Goal: Find specific page/section: Find specific page/section

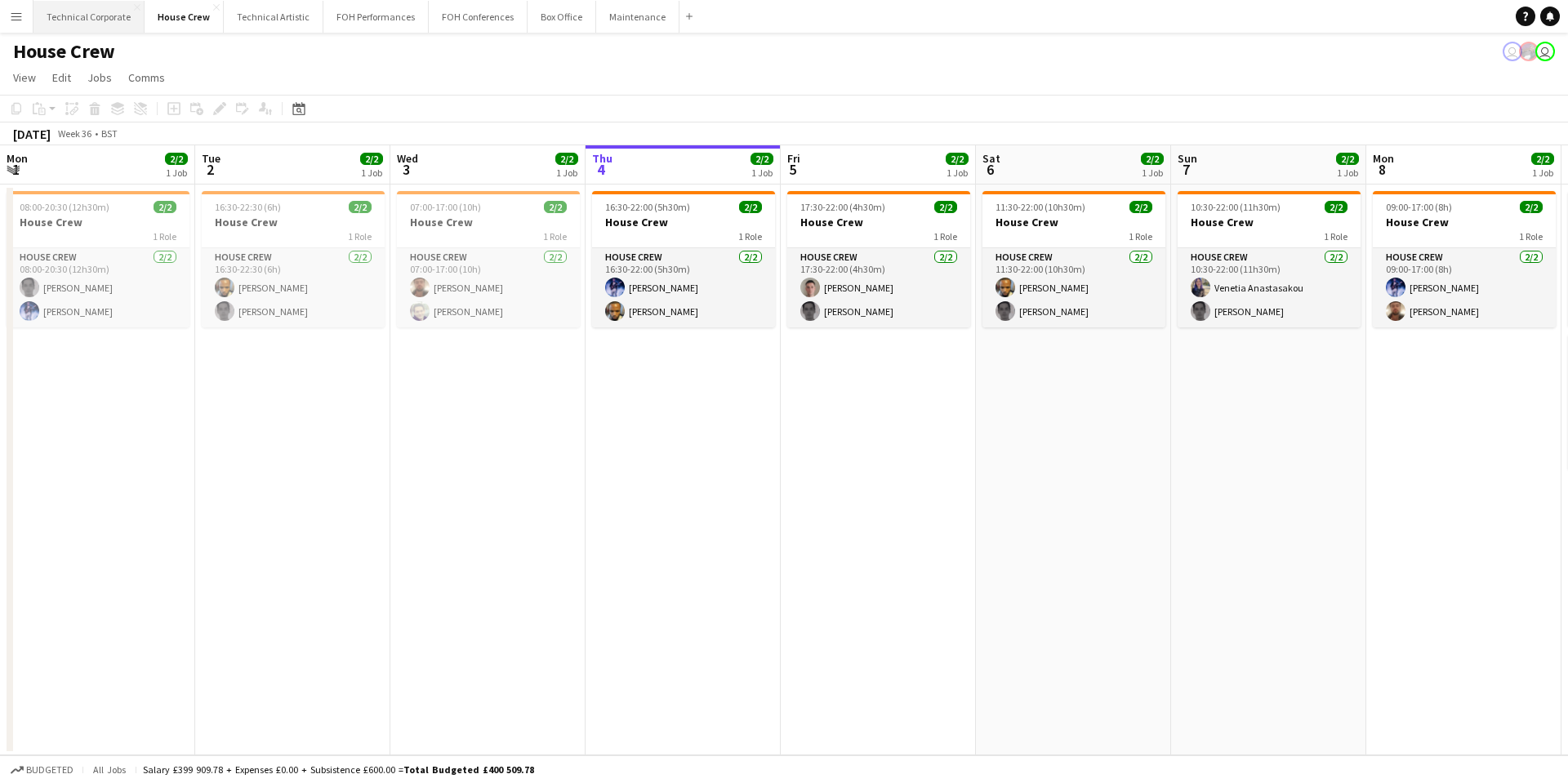
scroll to position [0, 391]
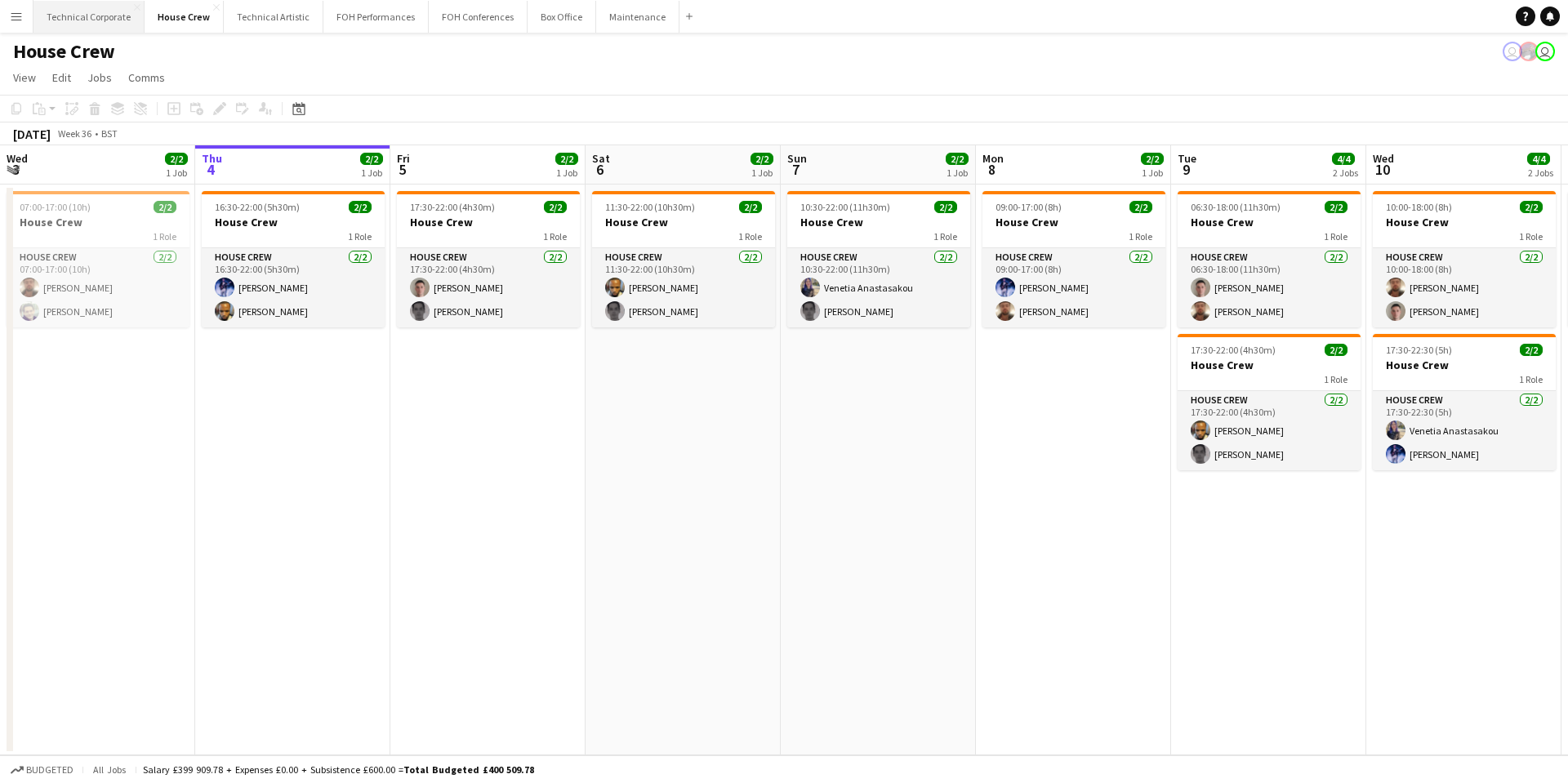
click at [72, 20] on button "Technical Corporate Close" at bounding box center [88, 16] width 111 height 31
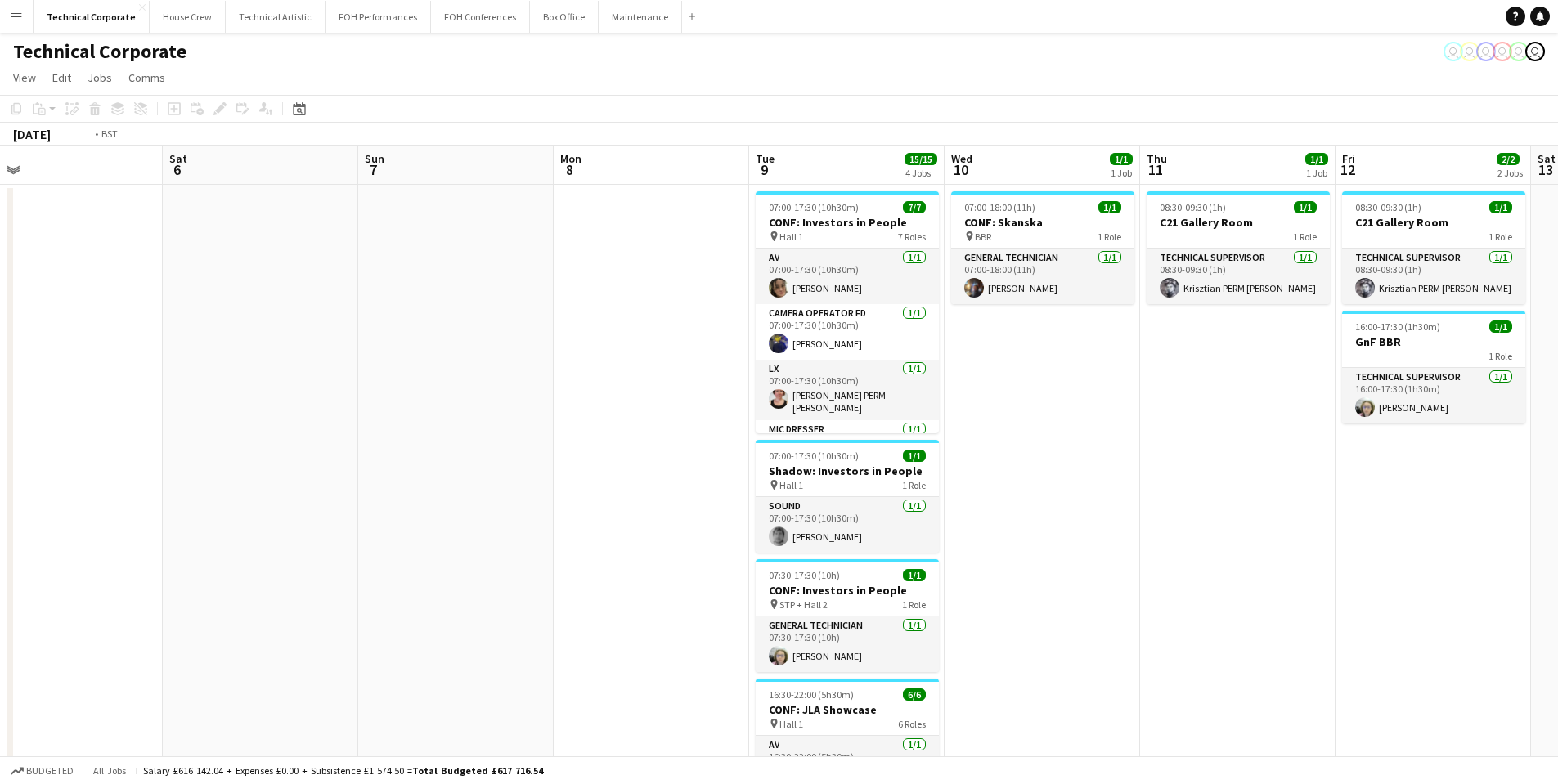
drag, startPoint x: 1465, startPoint y: 446, endPoint x: 427, endPoint y: 447, distance: 1038.0
click at [413, 446] on app-calendar-viewport "Tue 2 Wed 3 3/3 1 Job Thu 4 Fri 5 Sat 6 Sun 7 Mon 8 Tue 9 15/15 4 Jobs Wed 10 1…" at bounding box center [779, 566] width 1558 height 840
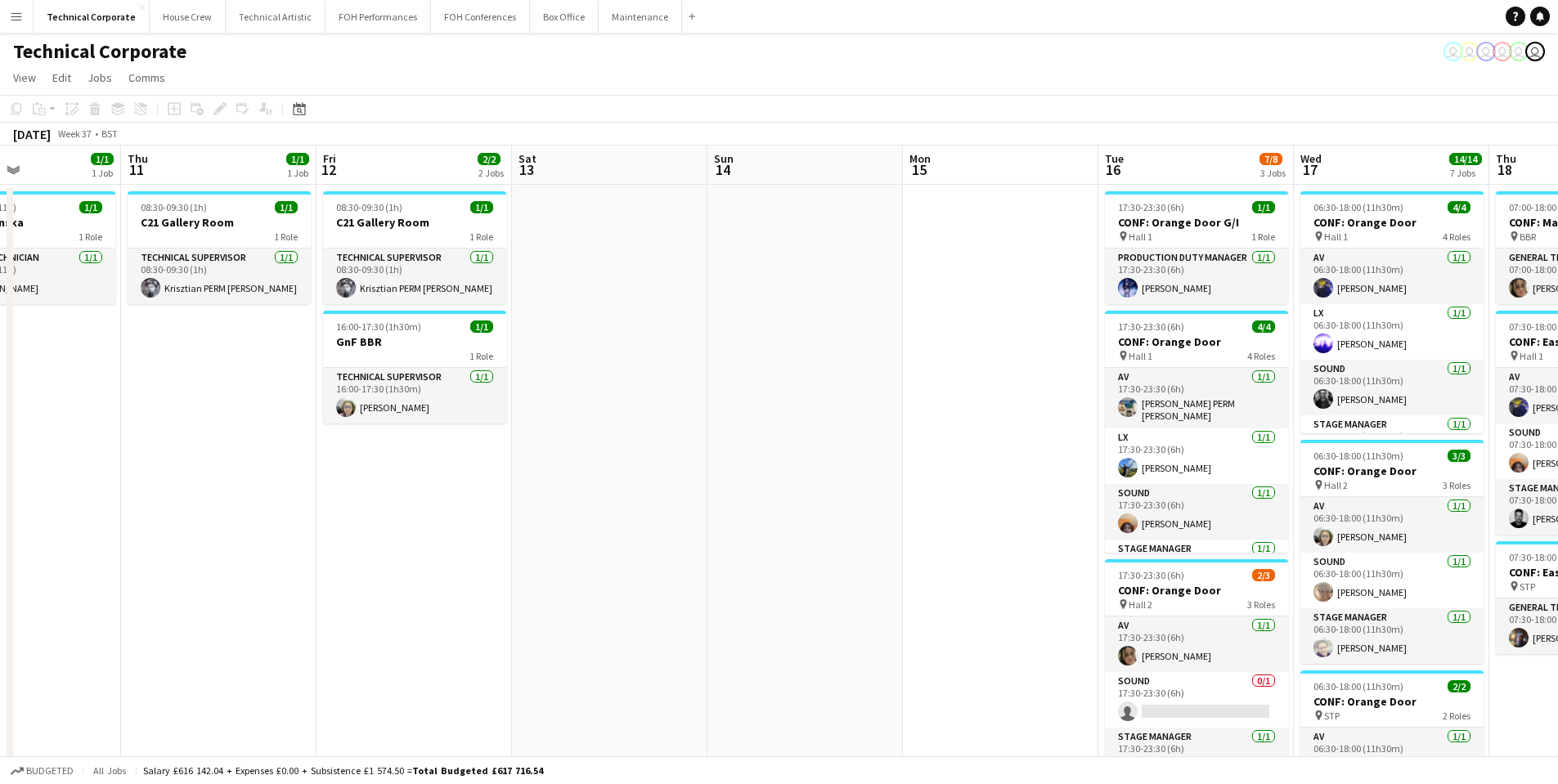
scroll to position [0, 542]
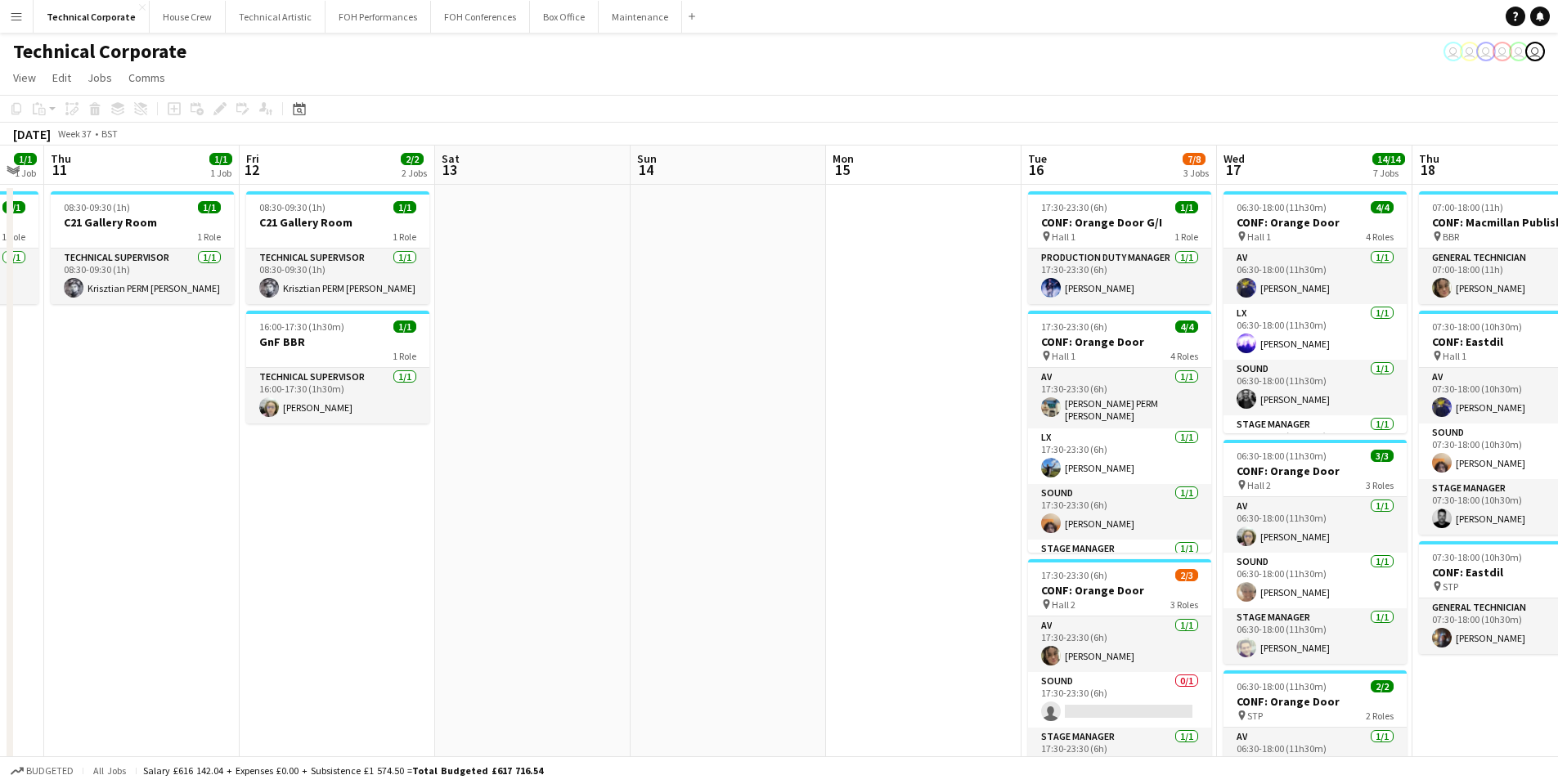
drag, startPoint x: 480, startPoint y: 442, endPoint x: 280, endPoint y: 439, distance: 200.0
click at [275, 439] on app-calendar-viewport "Mon 8 Tue 9 15/15 4 Jobs Wed 10 1/1 1 Job Thu 11 1/1 1 Job Fri 12 2/2 2 Jobs Sa…" at bounding box center [779, 787] width 1558 height 1282
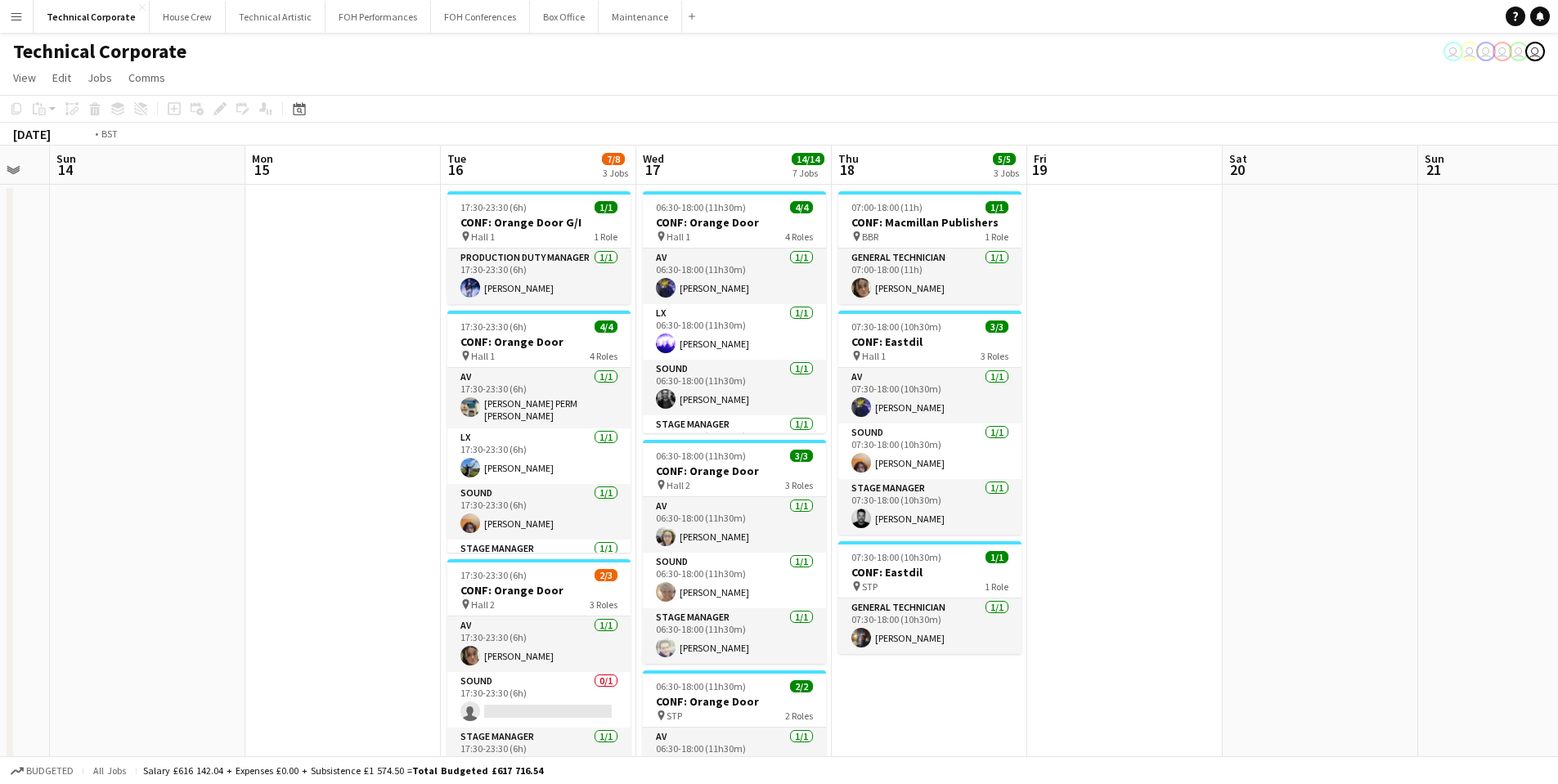
drag, startPoint x: 1346, startPoint y: 453, endPoint x: 234, endPoint y: 537, distance: 1115.2
click at [234, 537] on app-calendar-viewport "Thu 11 1/1 1 Job Fri 12 2/2 2 Jobs Sat 13 Sun 14 Mon 15 Tue 16 7/8 3 Jobs Wed 1…" at bounding box center [779, 787] width 1558 height 1282
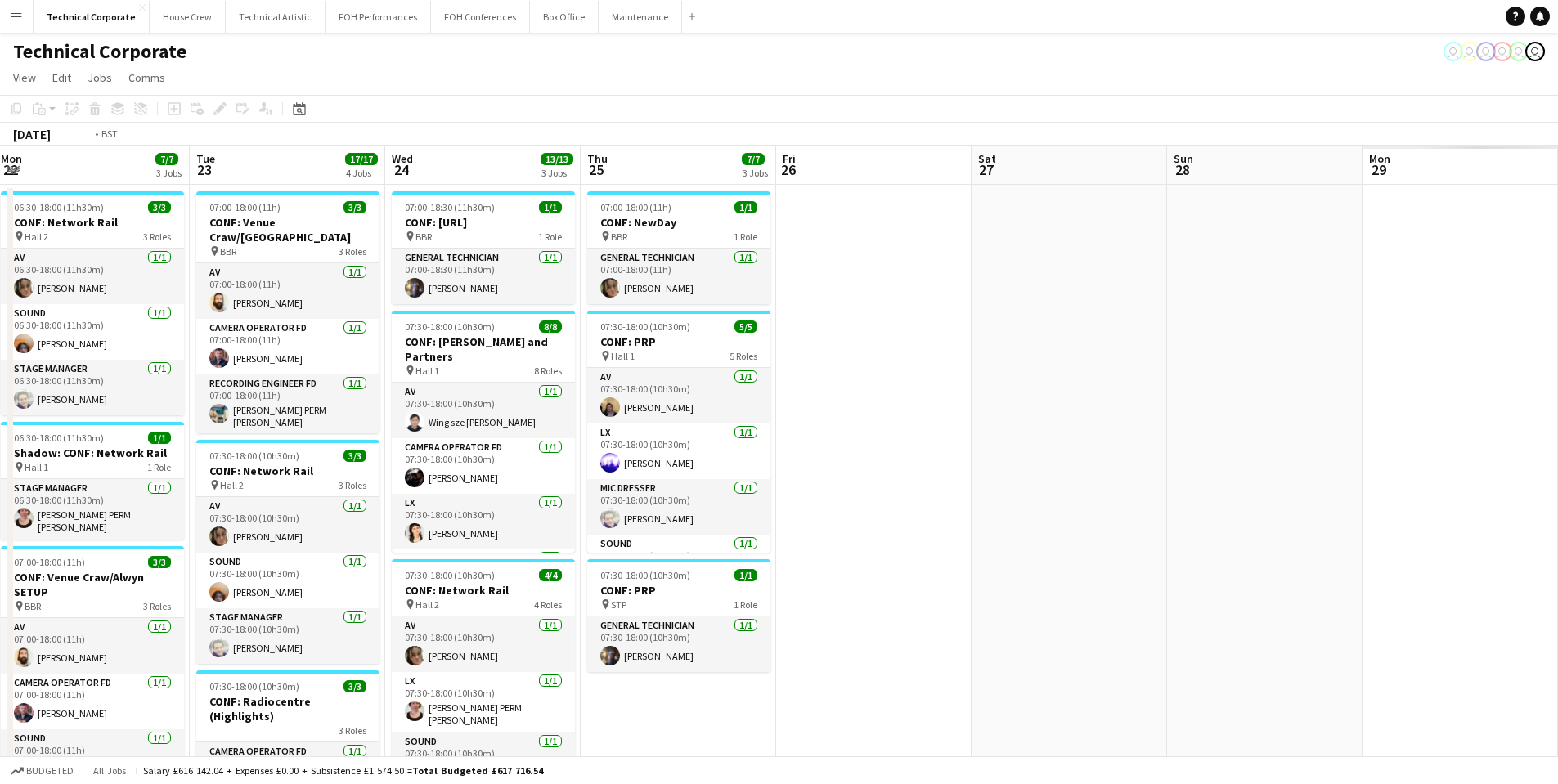
drag, startPoint x: 1314, startPoint y: 448, endPoint x: 136, endPoint y: 493, distance: 1178.9
click at [92, 495] on app-calendar-viewport "Wed 17 14/14 7 Jobs Thu 18 5/5 3 Jobs Fri 19 Sat 20 Sun 21 Mon 22 7/7 3 Jobs Tu…" at bounding box center [779, 787] width 1558 height 1282
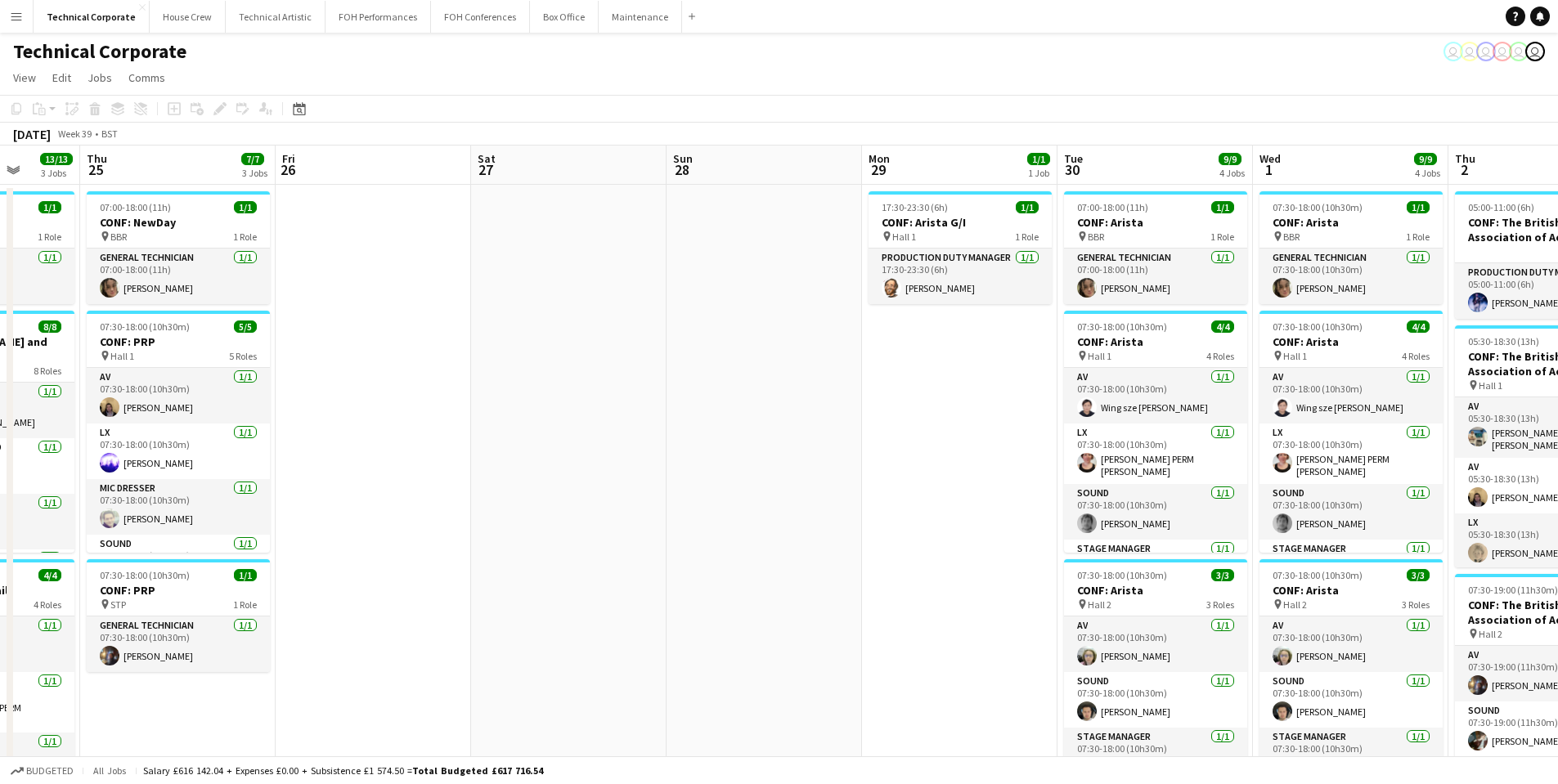
drag, startPoint x: 886, startPoint y: 464, endPoint x: 607, endPoint y: 470, distance: 279.1
click at [411, 459] on app-calendar-viewport "Sat 20 Sun 21 Mon 22 7/7 3 Jobs Tue 23 17/17 4 Jobs Wed 24 13/13 3 Jobs Thu 25 …" at bounding box center [779, 787] width 1558 height 1282
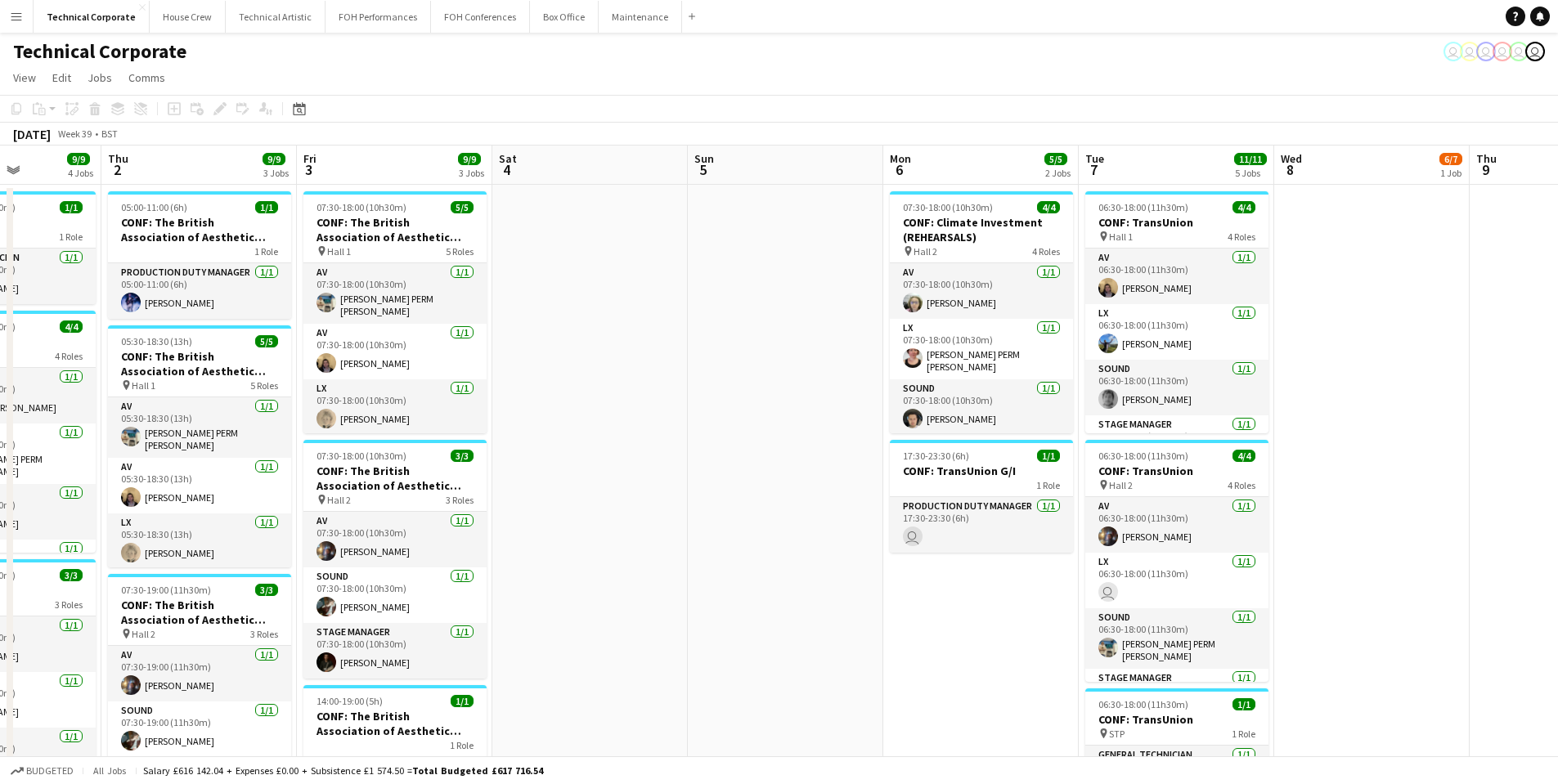
drag, startPoint x: 890, startPoint y: 499, endPoint x: 73, endPoint y: 509, distance: 817.1
click at [73, 510] on app-calendar-viewport "Sun 28 Mon 29 1/1 1 Job Tue 30 9/9 4 Jobs Wed 1 9/9 4 Jobs Thu 2 9/9 3 Jobs Fri…" at bounding box center [779, 787] width 1558 height 1282
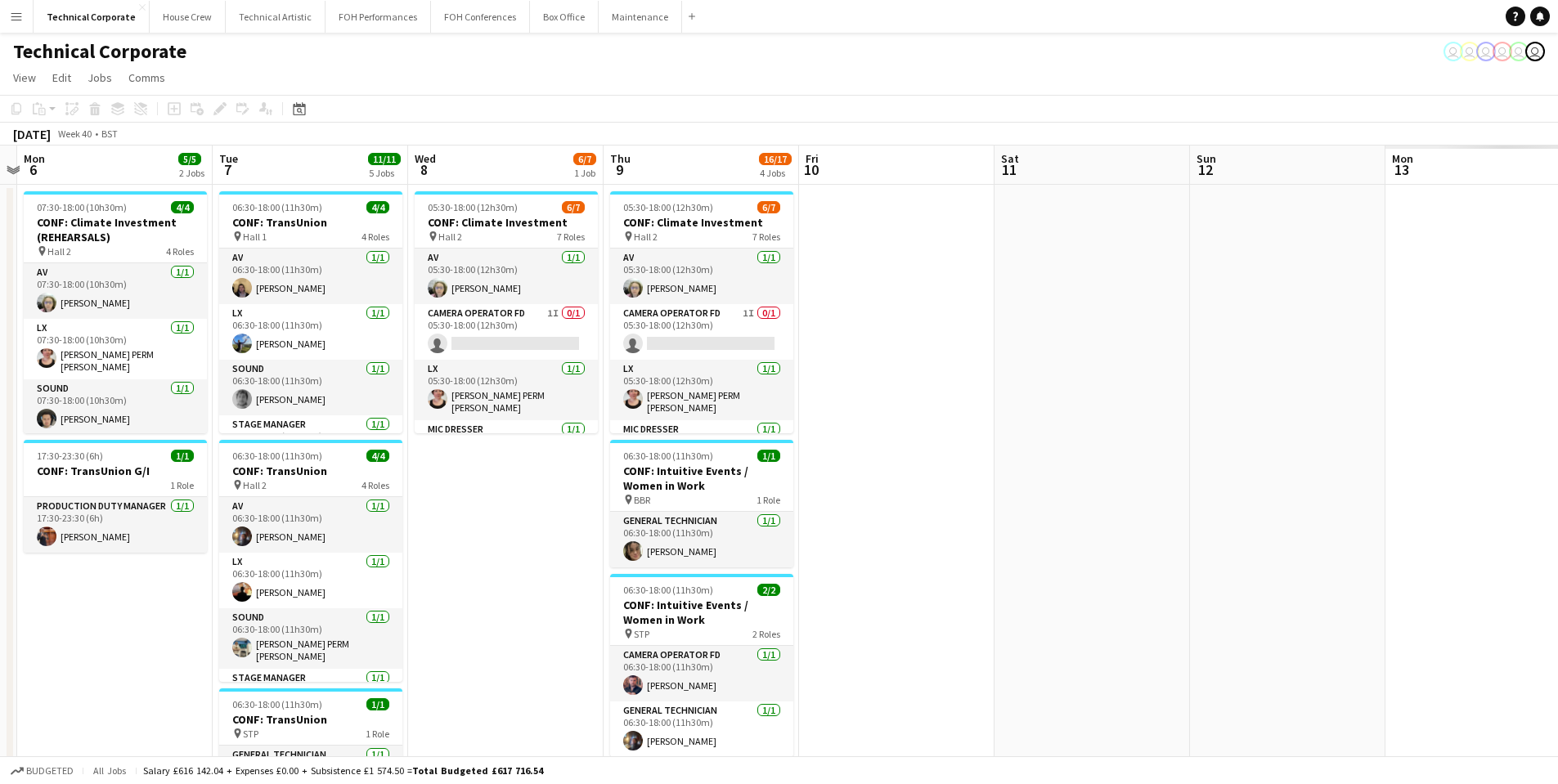
scroll to position [0, 527]
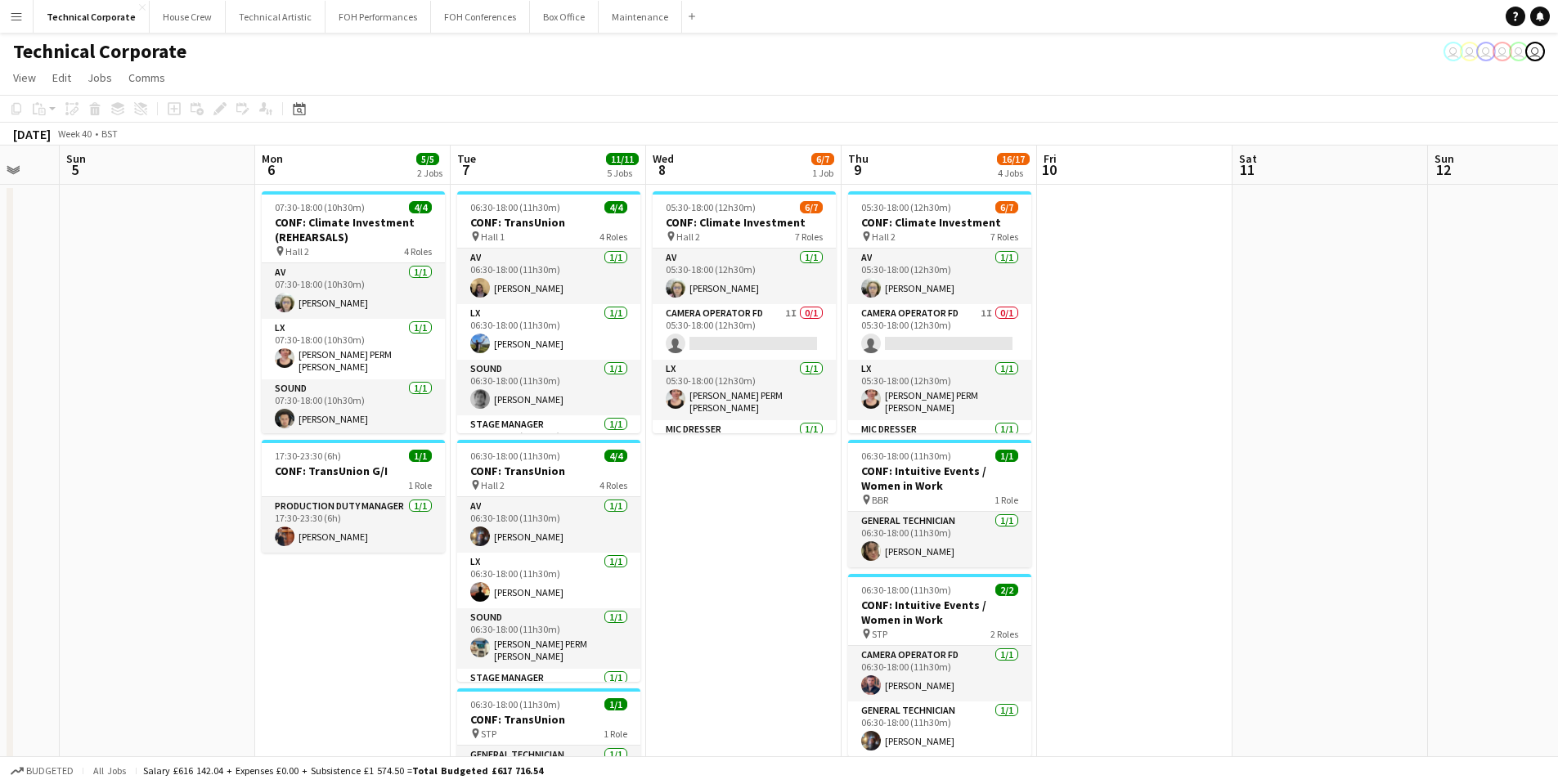
drag, startPoint x: 38, startPoint y: 434, endPoint x: 768, endPoint y: 499, distance: 732.9
click at [768, 499] on app-calendar-viewport "Thu 2 9/9 3 Jobs Fri 3 9/9 3 Jobs Sat 4 Sun 5 Mon 6 5/5 2 Jobs Tue 7 11/11 5 Jo…" at bounding box center [779, 787] width 1558 height 1282
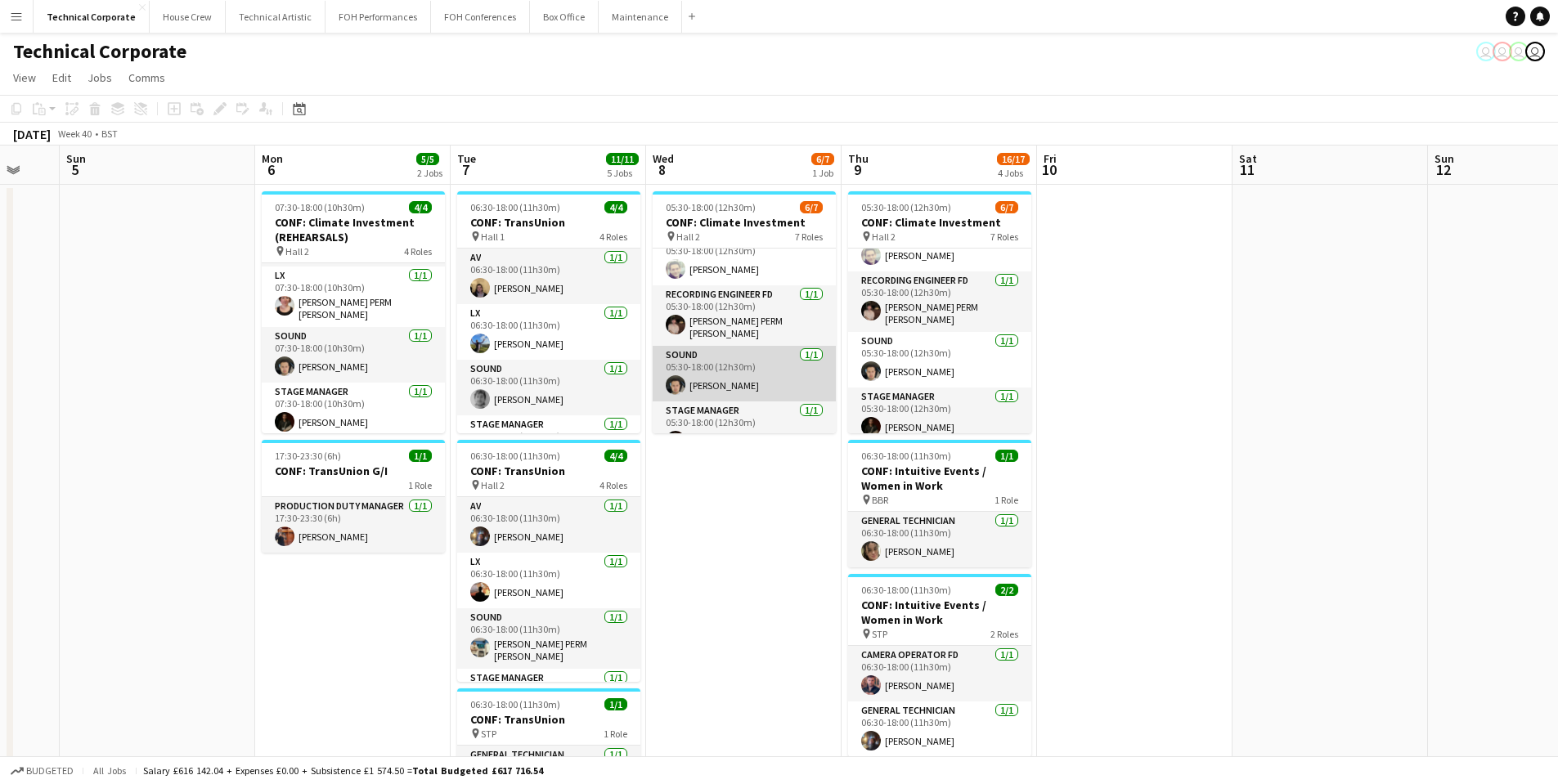
scroll to position [205, 0]
